Goal: Task Accomplishment & Management: Manage account settings

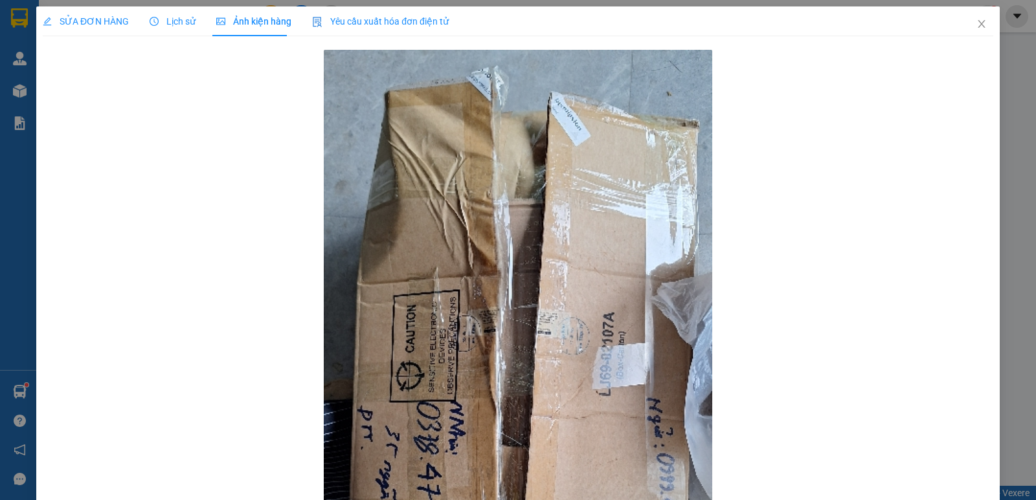
scroll to position [65, 0]
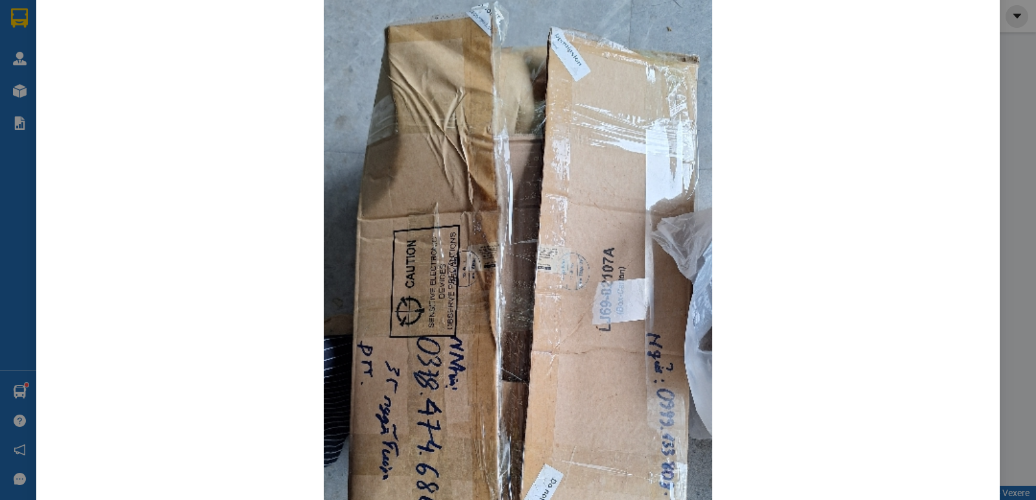
click at [999, 118] on div "SỬA ĐƠN HÀNG Lịch sử Ảnh kiện hàng Yêu cầu xuất hóa đơn điện tử Total Paid Fee …" at bounding box center [518, 250] width 1036 height 500
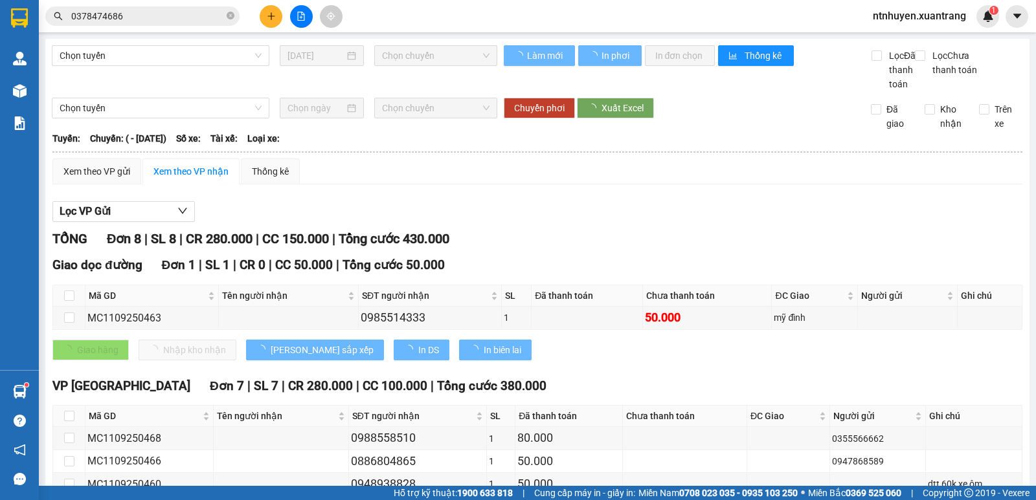
click at [929, 19] on span "ntnhuyen.xuantrang" at bounding box center [919, 16] width 114 height 16
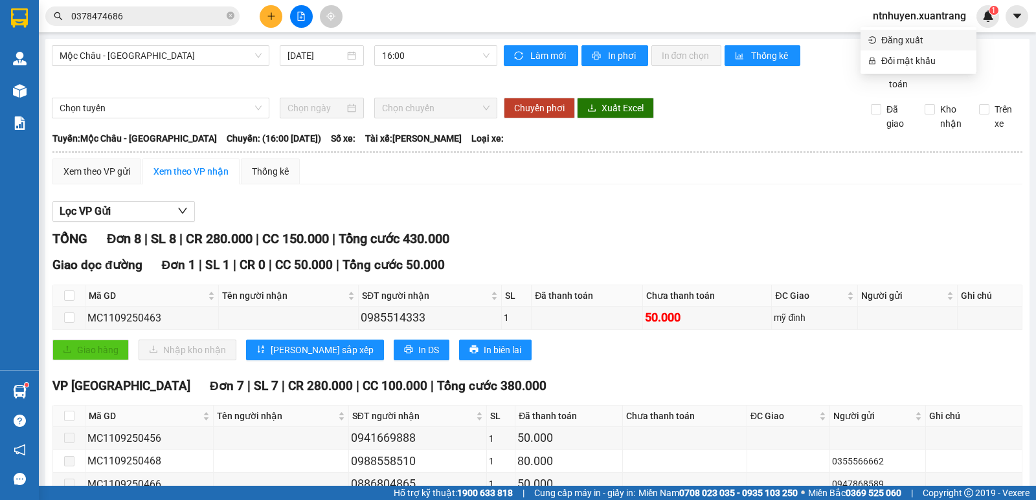
click at [902, 42] on span "Đăng xuất" at bounding box center [924, 40] width 87 height 14
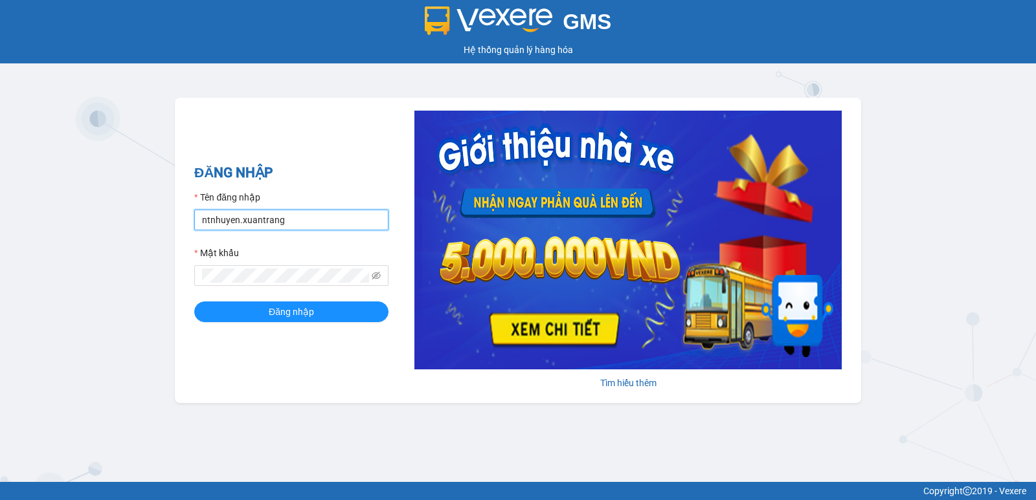
click at [276, 218] on input "ntnhuyen.xuantrang" at bounding box center [291, 220] width 194 height 21
click at [285, 233] on form "Tên đăng nhập ntnhuyen.xuantrang Mật khẩu Đăng nhập" at bounding box center [291, 256] width 194 height 132
click at [280, 222] on input "ntnhuyen.xuantrang" at bounding box center [291, 220] width 194 height 21
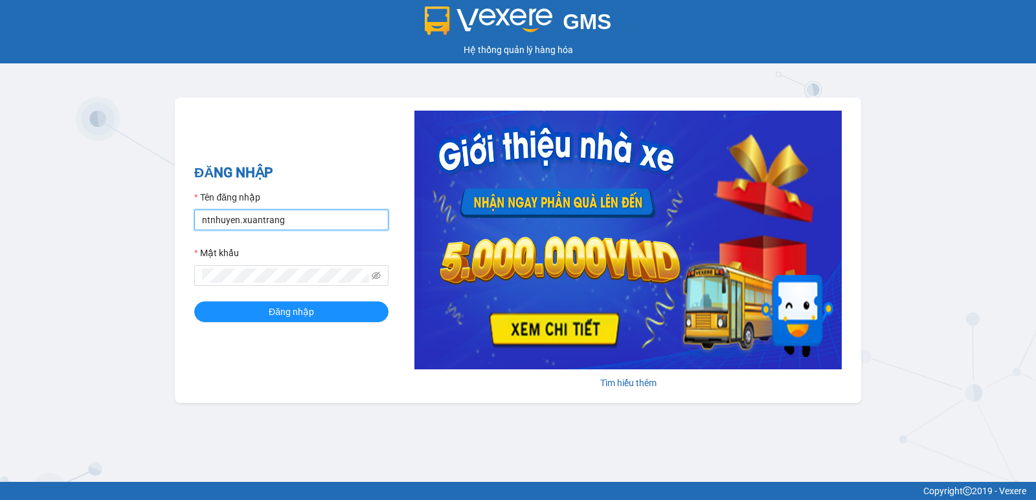
click at [280, 222] on input "ntnhuyen.xuantrang" at bounding box center [291, 220] width 194 height 21
click at [224, 218] on input "dttoa.xuantrang" at bounding box center [291, 220] width 194 height 21
type input "dttoan.xuantrang"
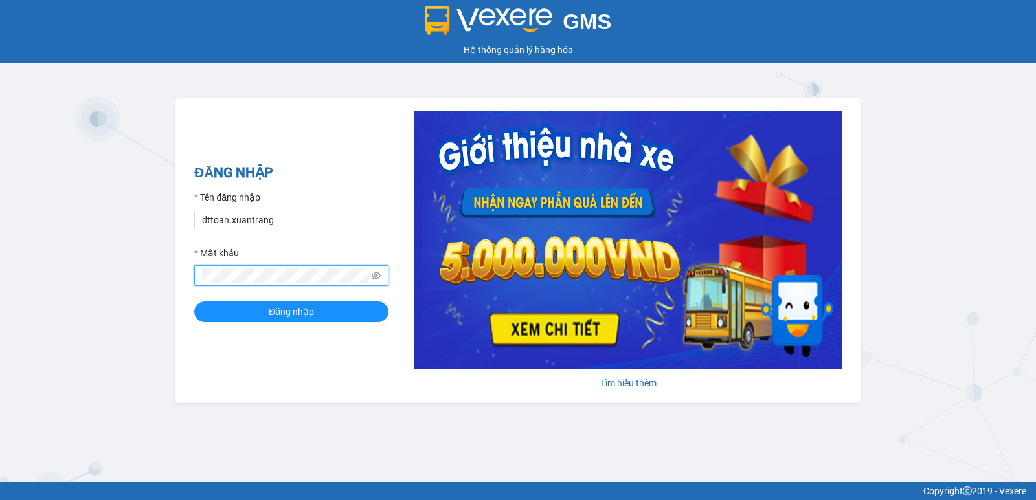
click at [194, 302] on button "Đăng nhập" at bounding box center [291, 312] width 194 height 21
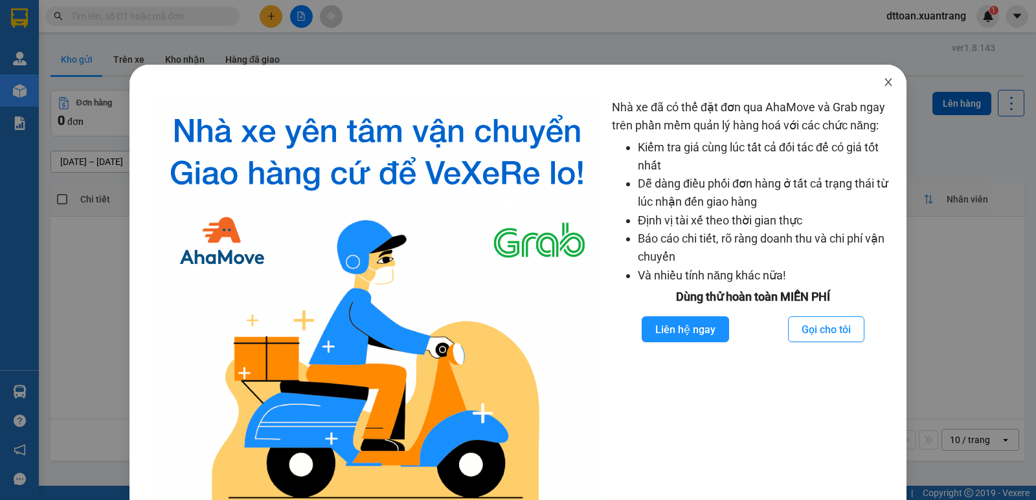
click at [880, 74] on span "Close" at bounding box center [888, 83] width 36 height 36
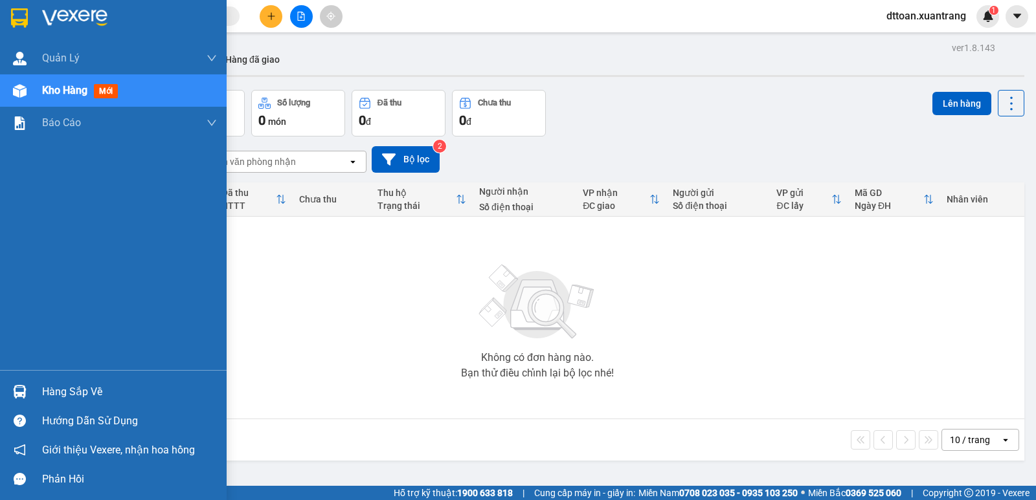
click at [65, 8] on img at bounding box center [74, 17] width 65 height 19
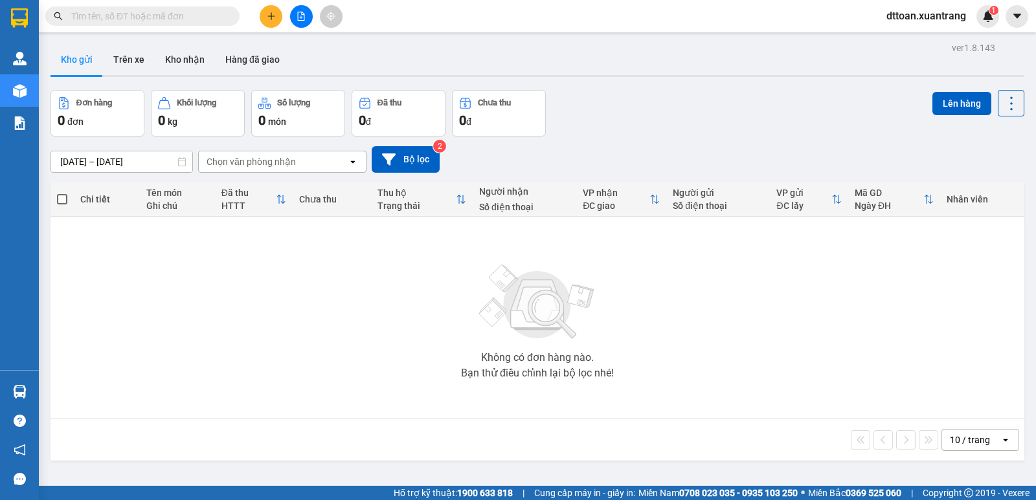
click at [98, 47] on button "Kho gửi" at bounding box center [76, 59] width 52 height 31
click at [137, 53] on button "Trên xe" at bounding box center [129, 59] width 52 height 31
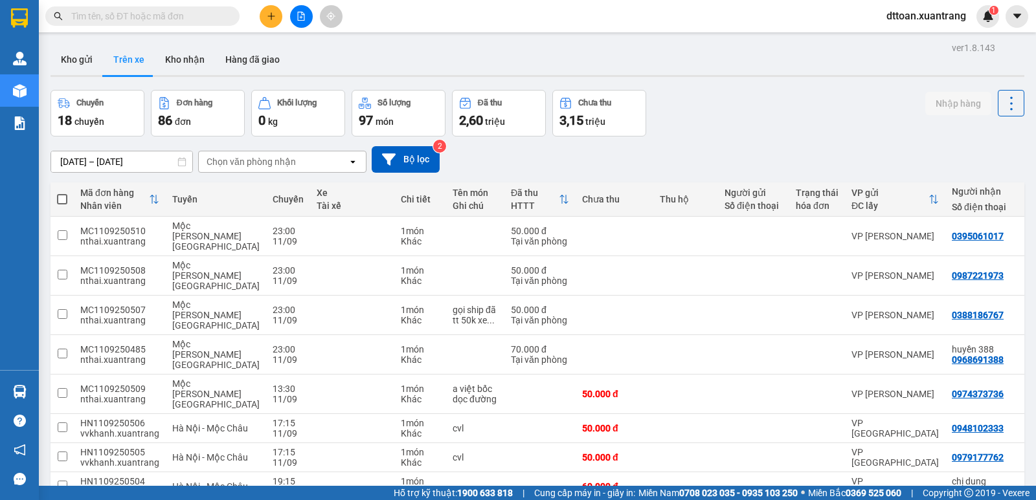
click at [36, 56] on div "Quản Lý" at bounding box center [19, 58] width 39 height 32
click at [248, 52] on button "Hàng đã giao" at bounding box center [252, 59] width 75 height 31
